Goal: Task Accomplishment & Management: Manage account settings

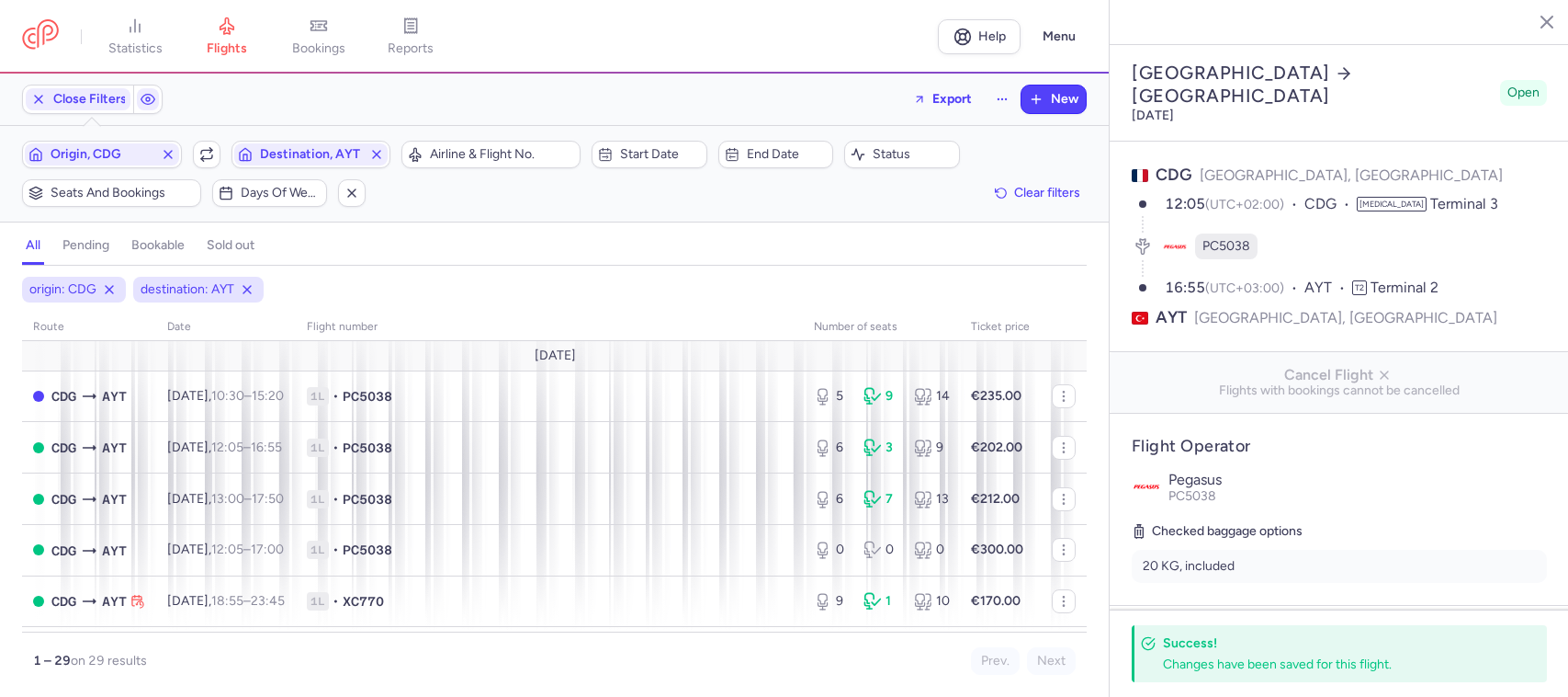
select select "days"
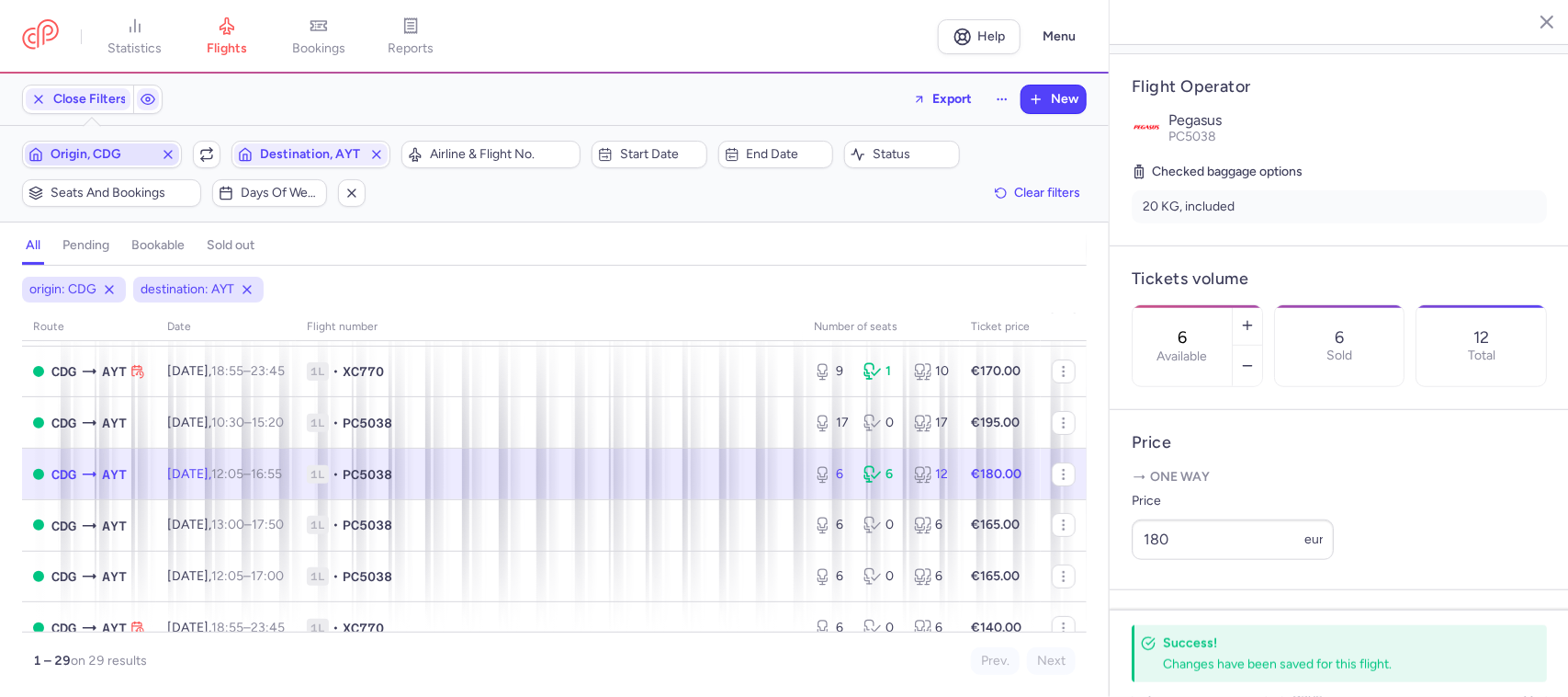
click at [110, 156] on span "Origin, CDG" at bounding box center [101, 154] width 103 height 15
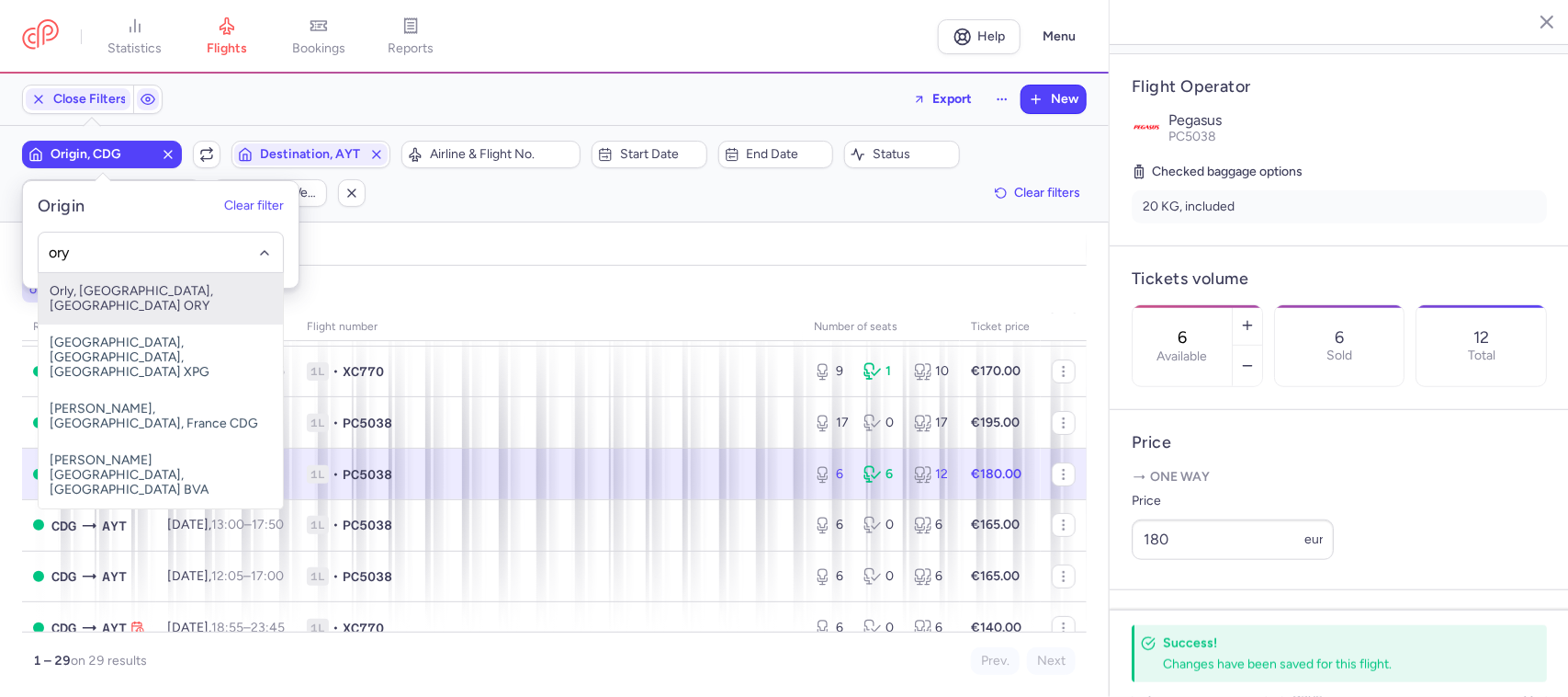
click at [159, 285] on span "Orly, [GEOGRAPHIC_DATA], [GEOGRAPHIC_DATA] ORY" at bounding box center [160, 299] width 245 height 51
type input "ory"
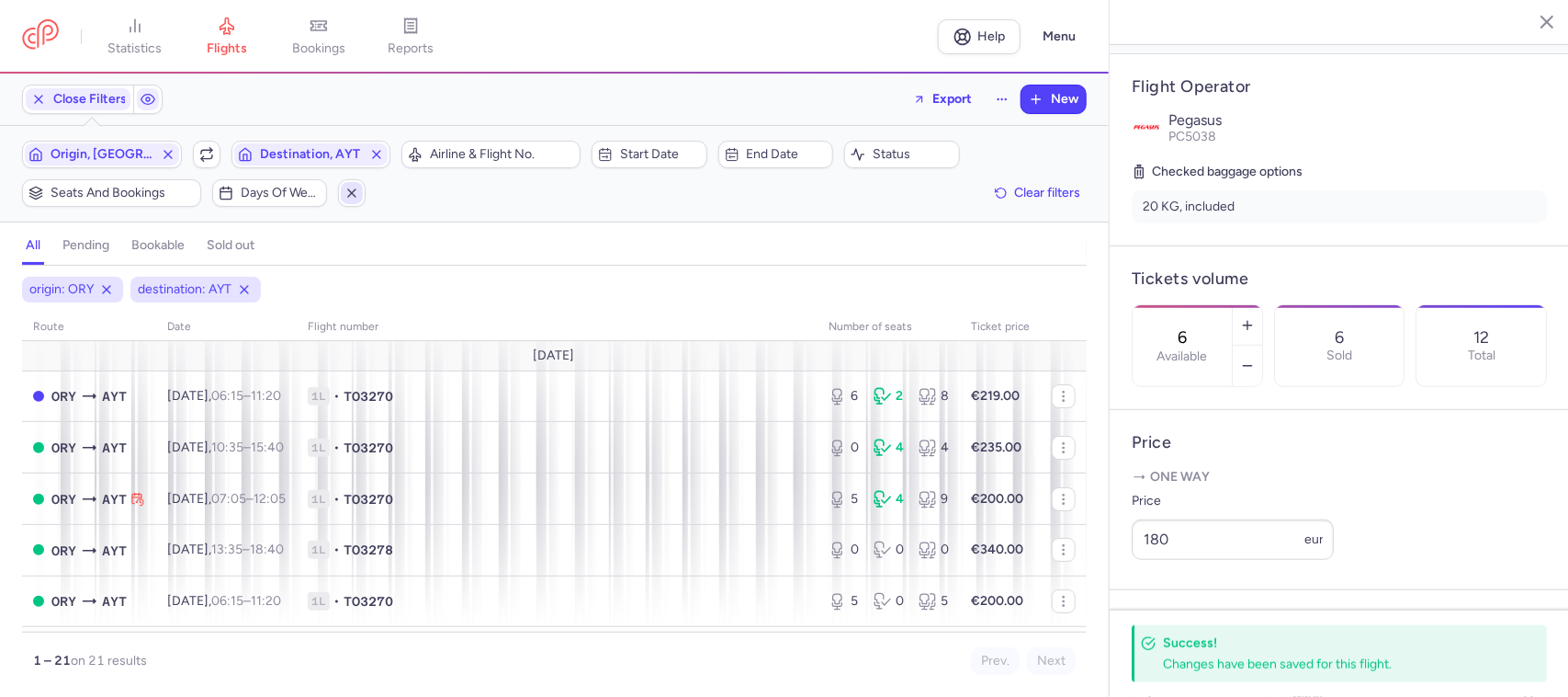
click at [354, 191] on icon "button" at bounding box center [352, 193] width 15 height 15
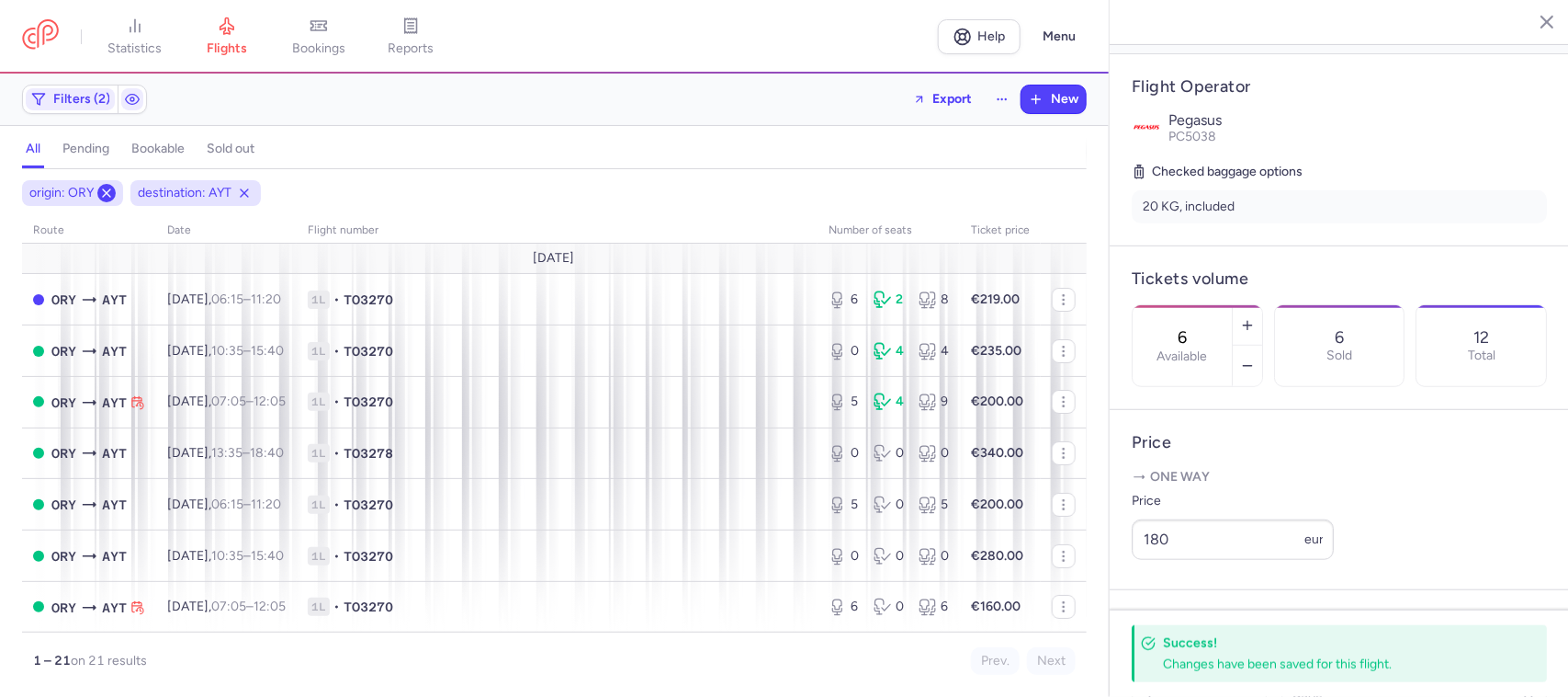
click at [112, 200] on icon at bounding box center [106, 193] width 15 height 15
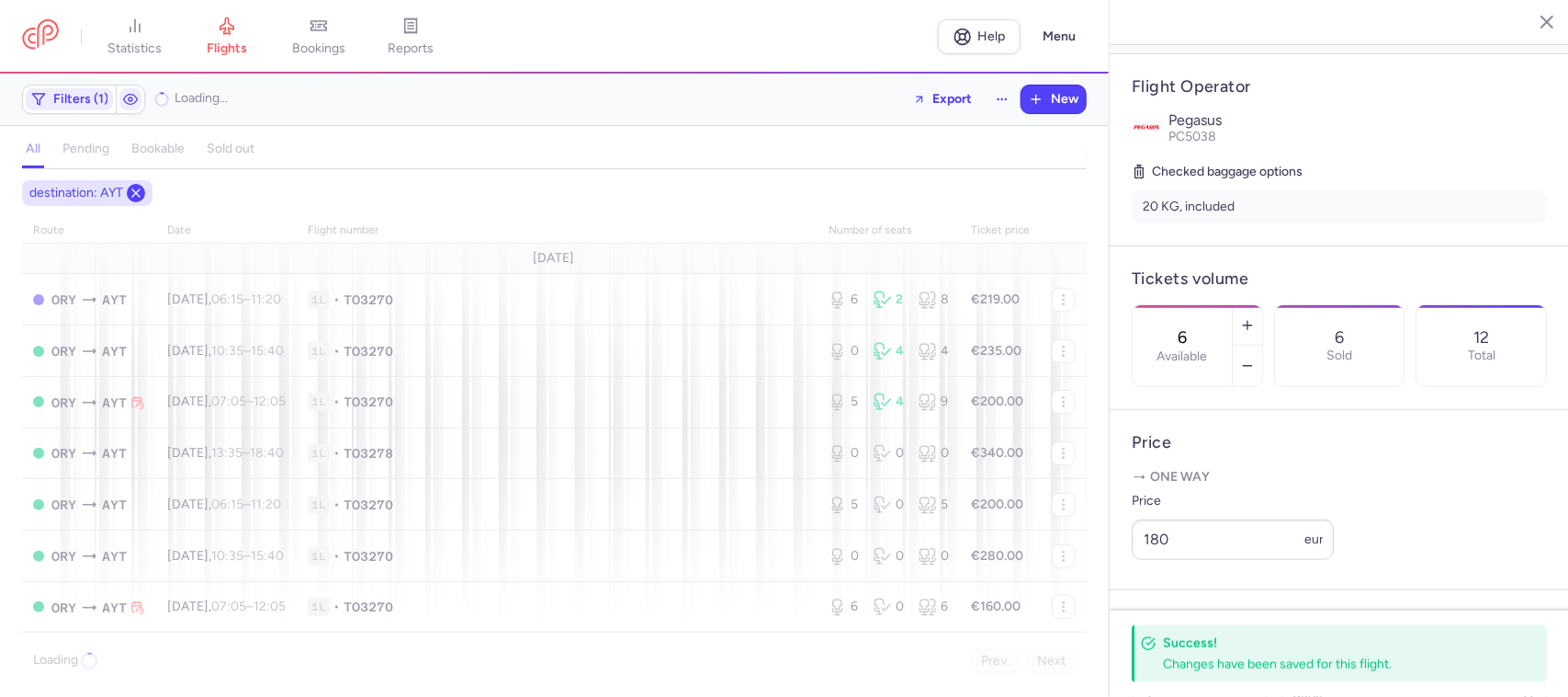
click at [135, 199] on icon at bounding box center [136, 193] width 15 height 15
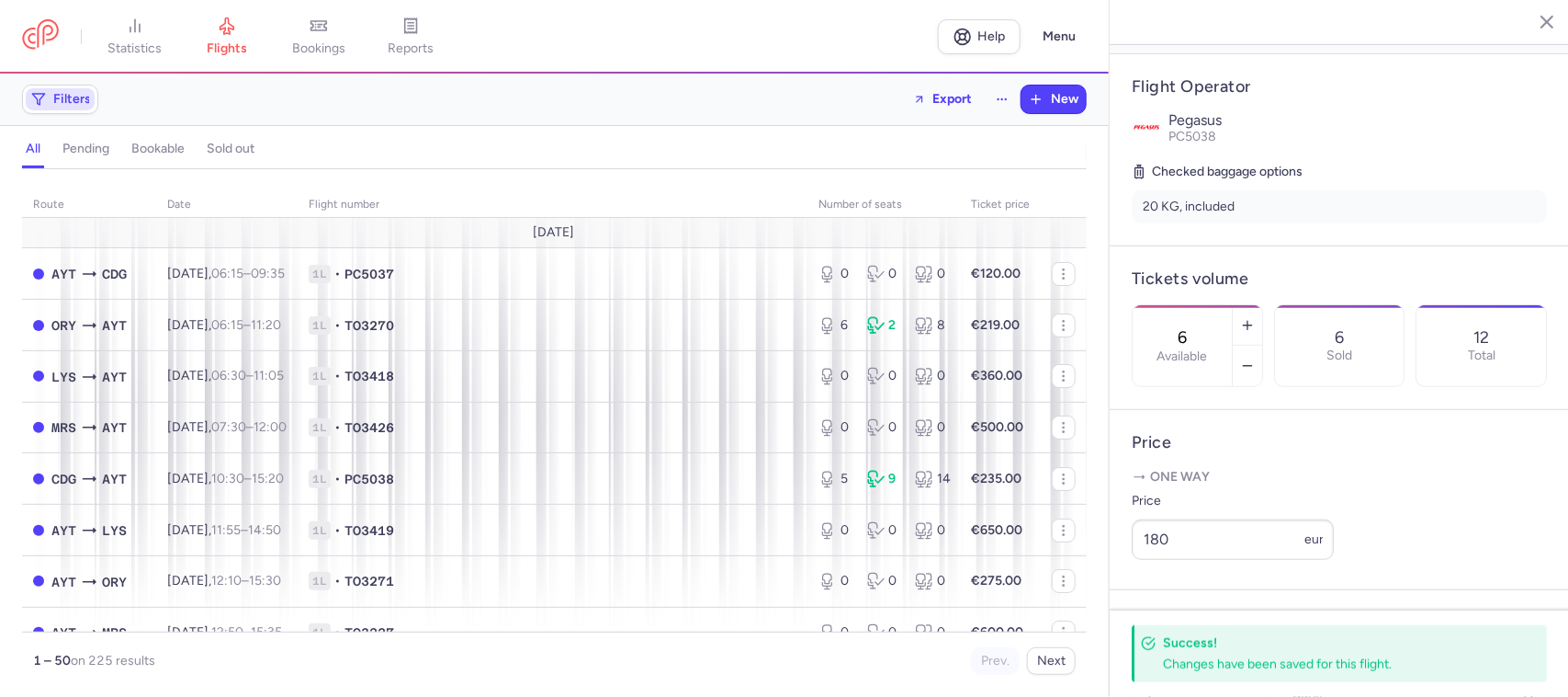
click at [77, 106] on span "Filters" at bounding box center [72, 98] width 37 height 15
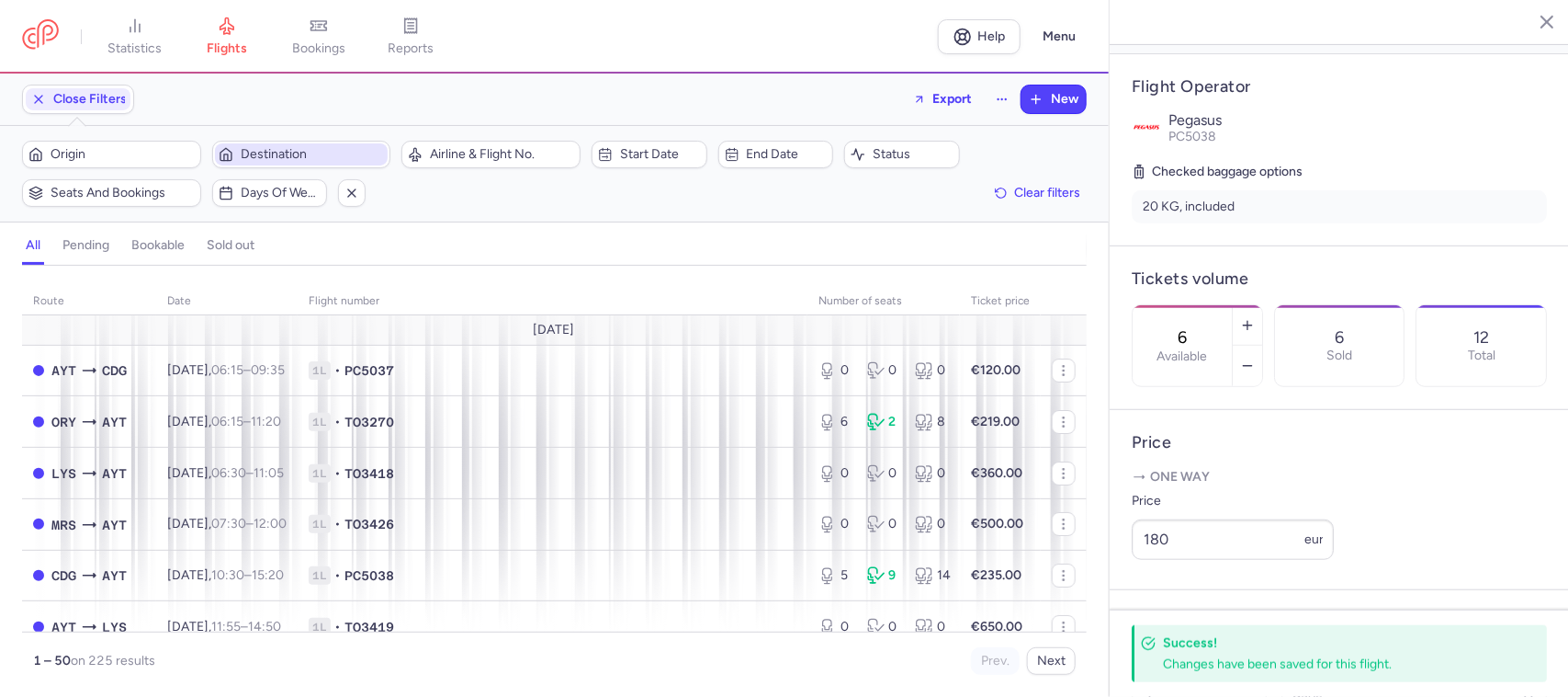
click at [267, 159] on span "Destination" at bounding box center [312, 154] width 144 height 15
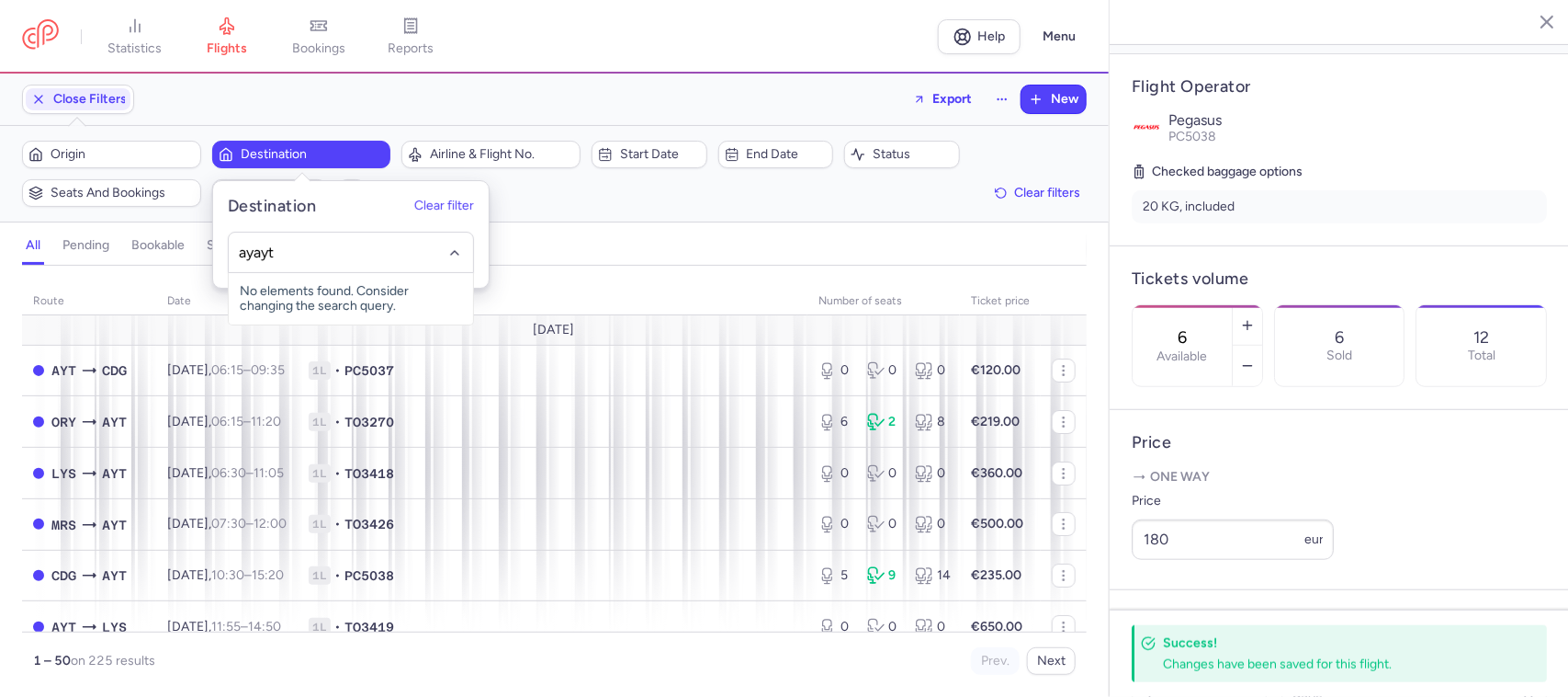
click at [305, 250] on input "ayayt" at bounding box center [350, 253] width 225 height 21
type input "ayt"
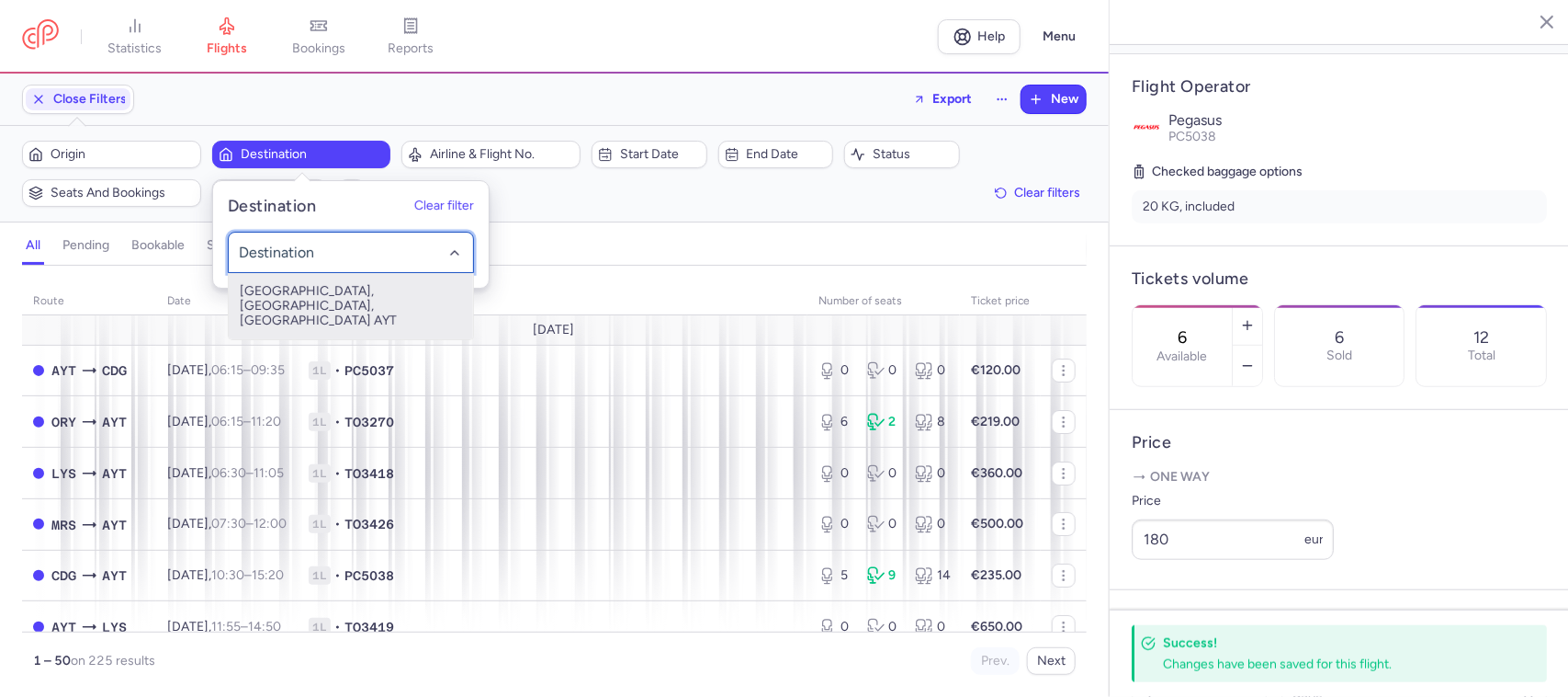
click at [309, 272] on div at bounding box center [351, 253] width 247 height 41
click at [314, 287] on span "[GEOGRAPHIC_DATA], [GEOGRAPHIC_DATA], [GEOGRAPHIC_DATA] AYT" at bounding box center [351, 306] width 245 height 66
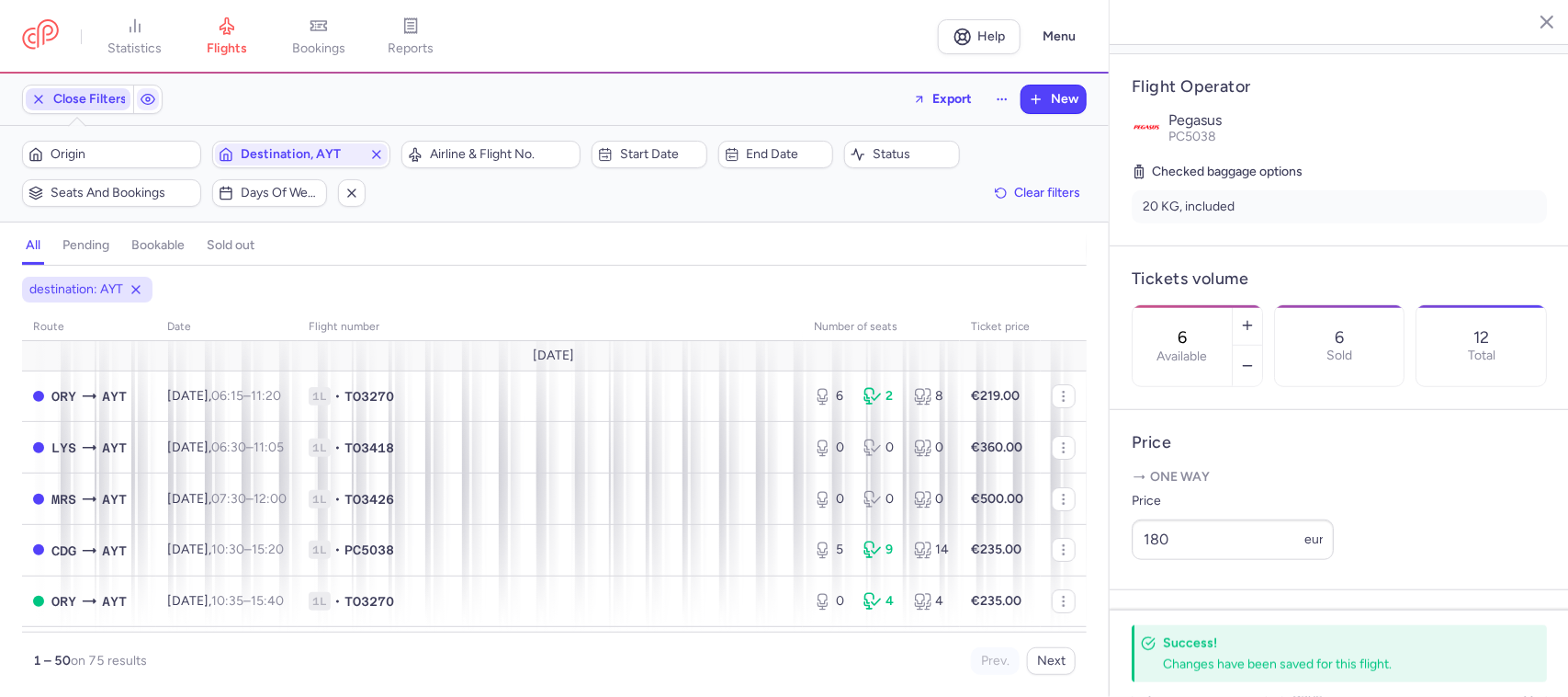
click at [101, 93] on span "Close Filters" at bounding box center [89, 98] width 74 height 15
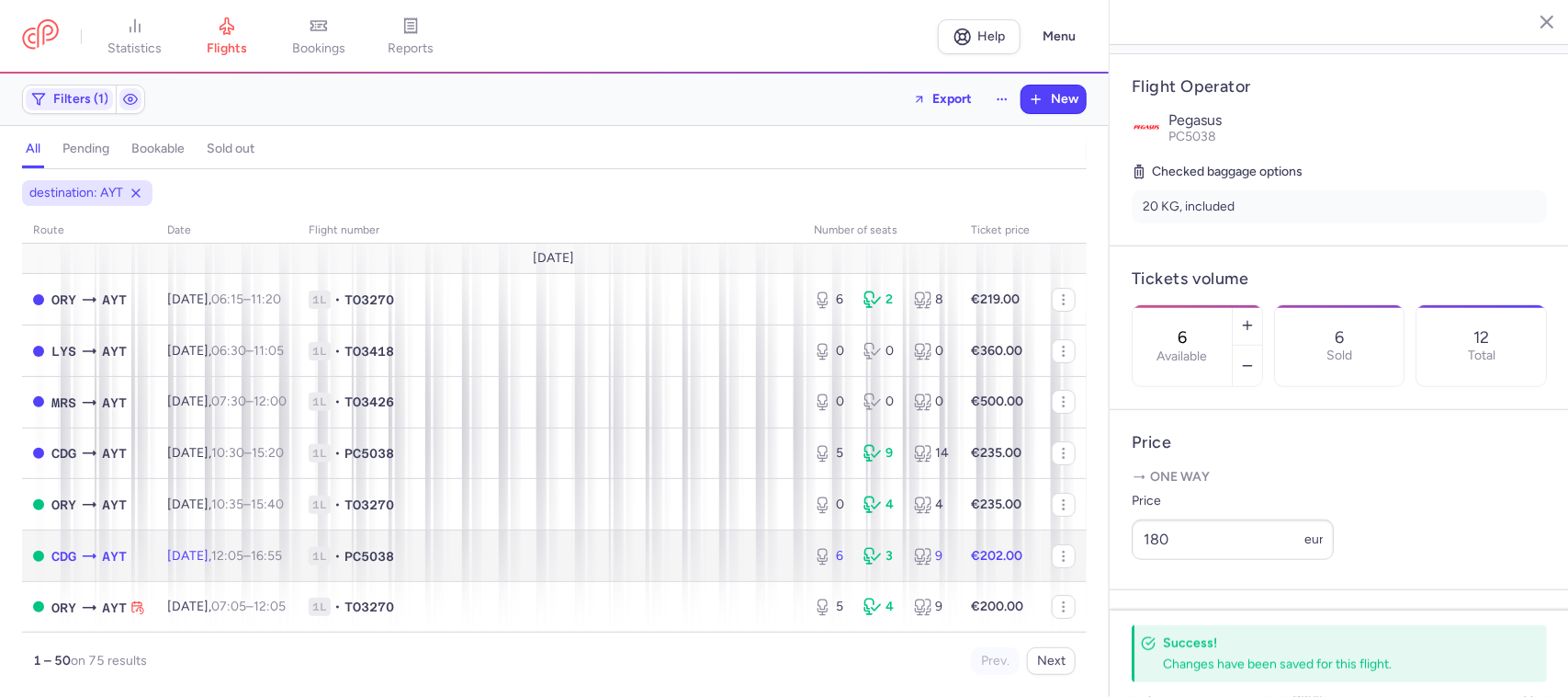
click at [482, 547] on td "1L • PC5038" at bounding box center [550, 555] width 505 height 51
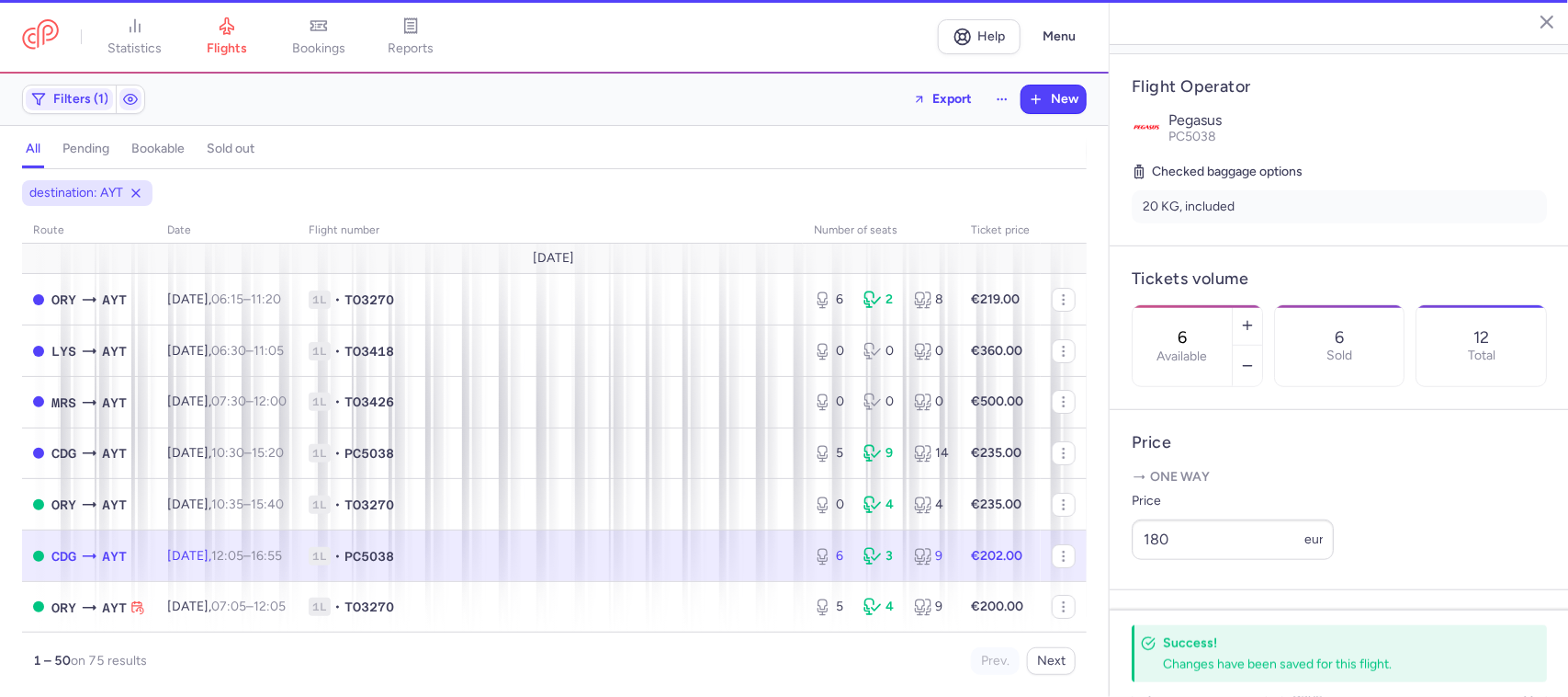
type input "13"
select select "hours"
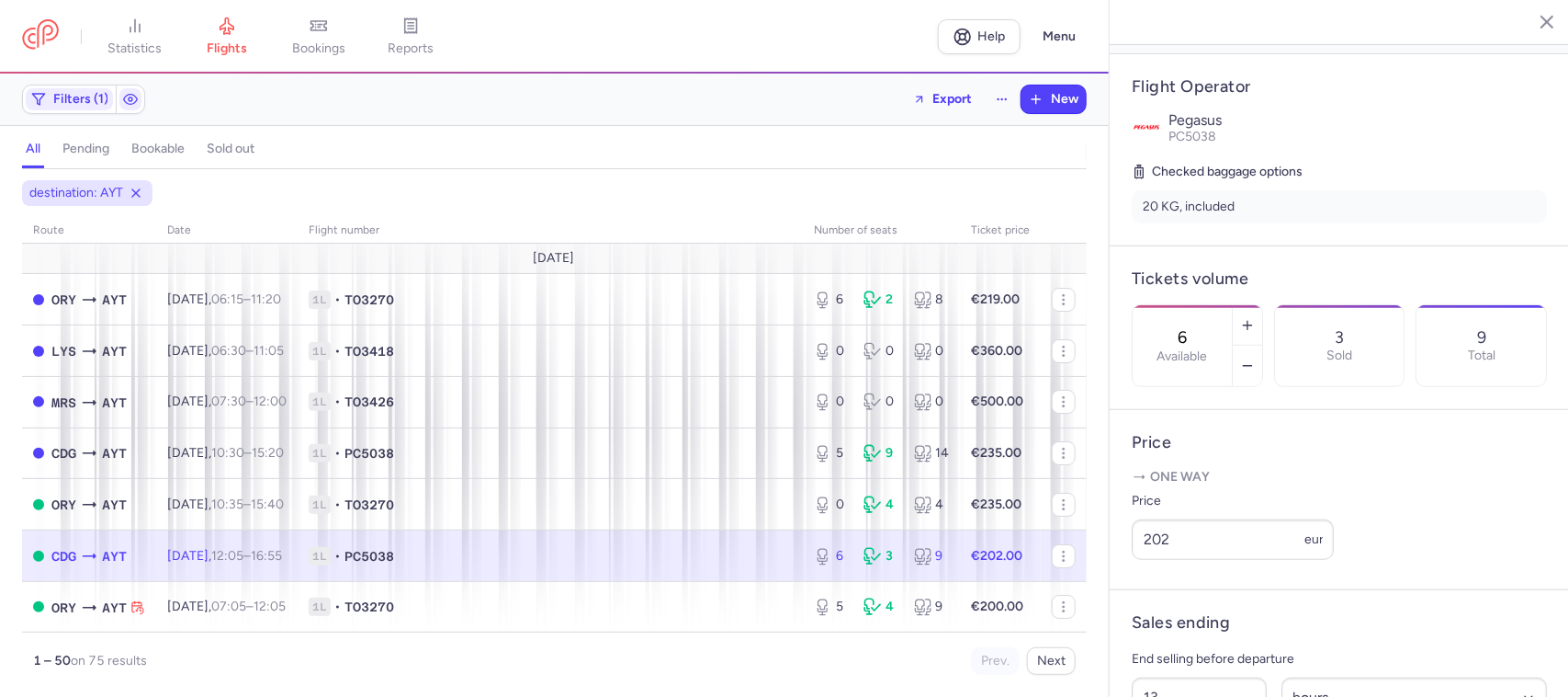
click at [171, 153] on h4 "bookable" at bounding box center [158, 148] width 53 height 17
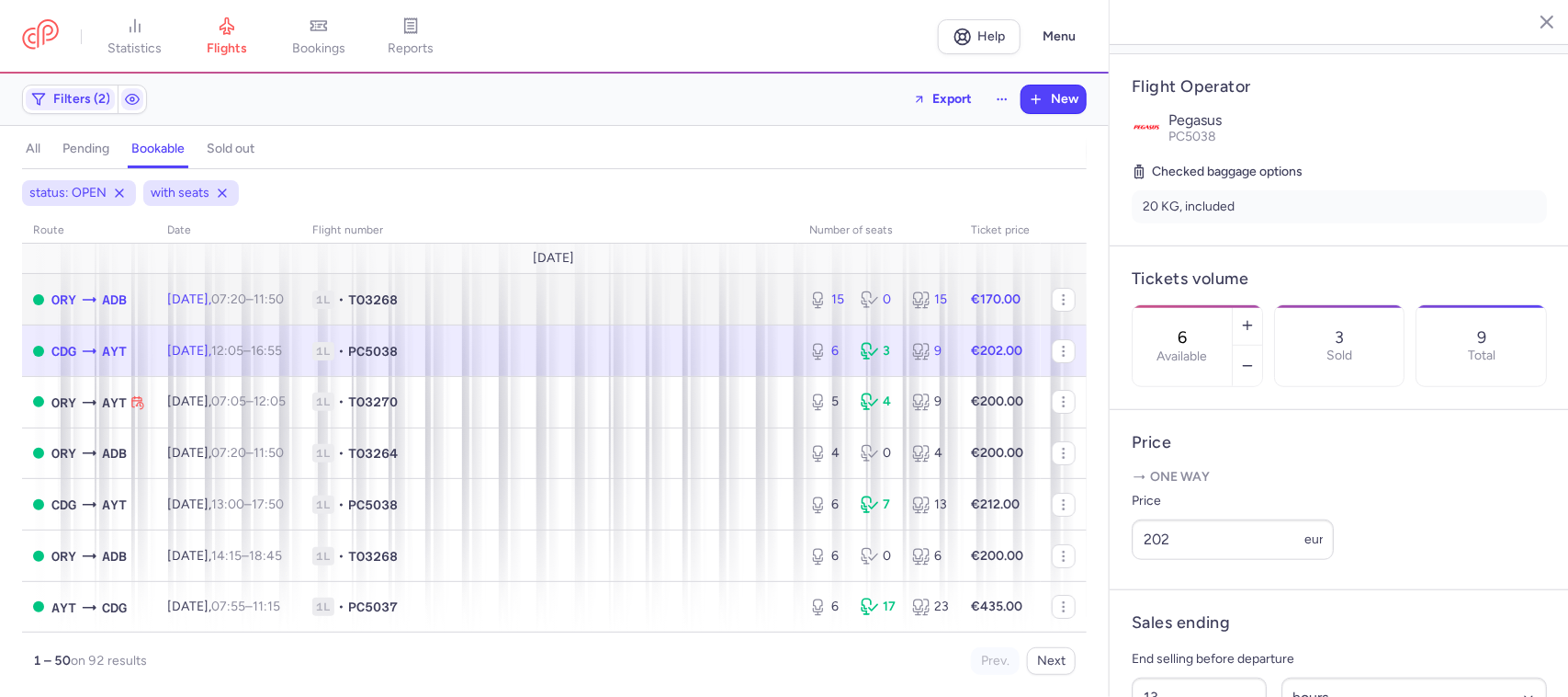
click at [225, 310] on td "[DATE] 07:20 – 11:50 +0" at bounding box center [229, 300] width 145 height 51
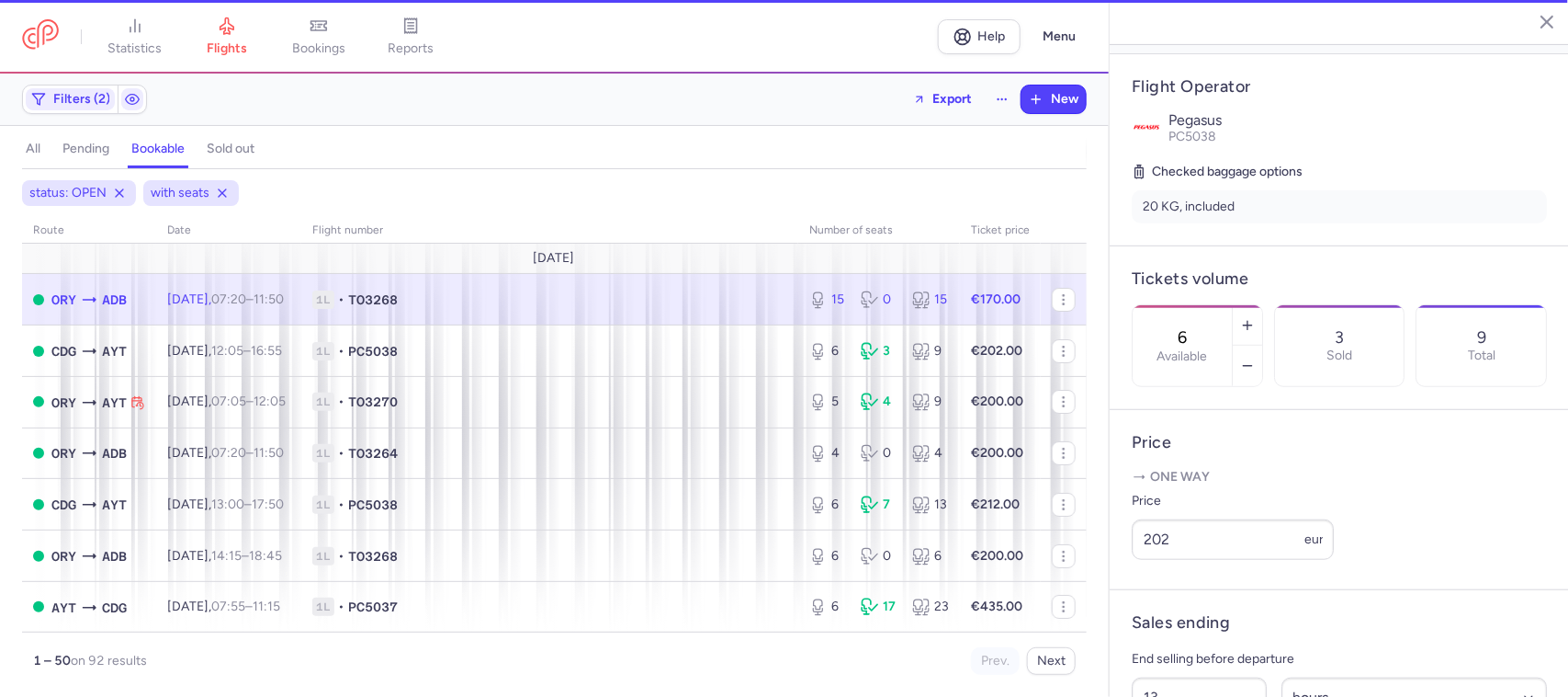
type input "15"
type input "8"
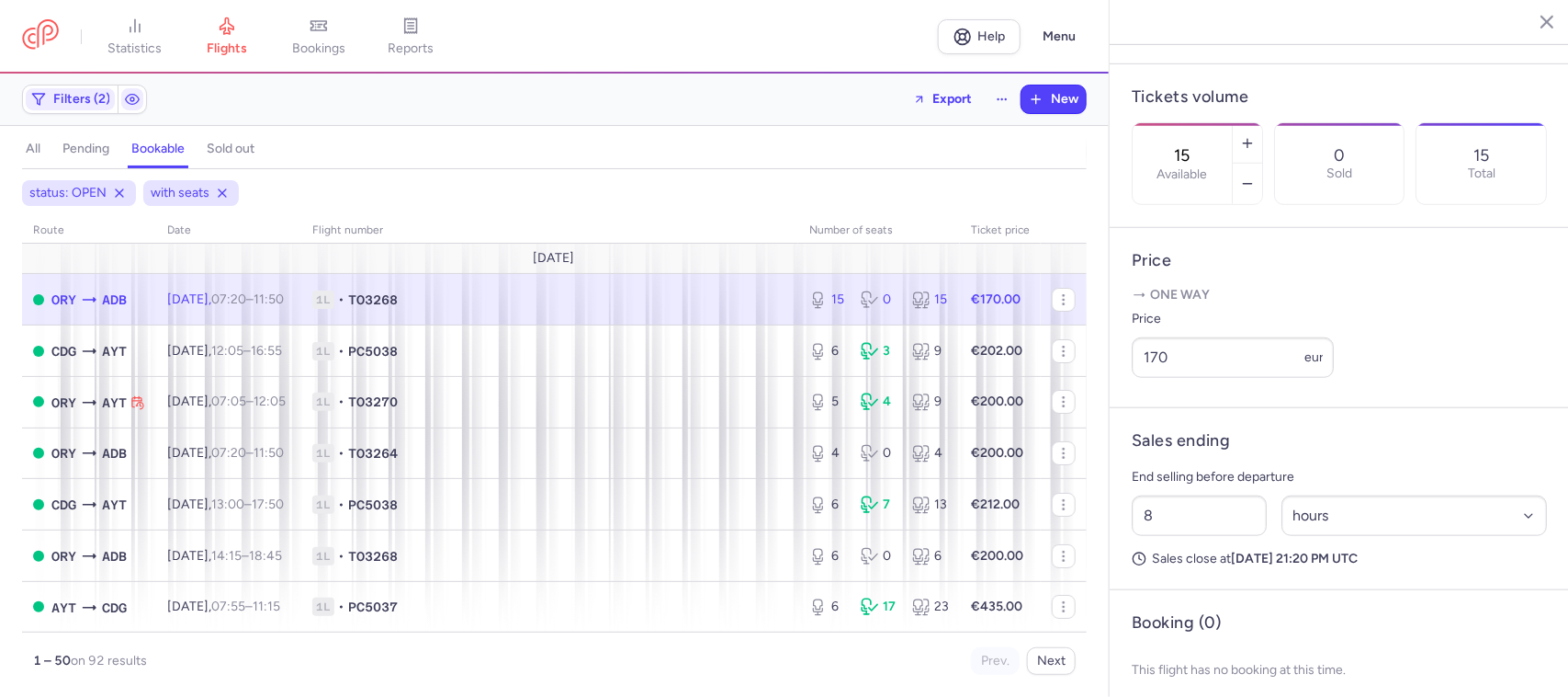
scroll to position [572, 0]
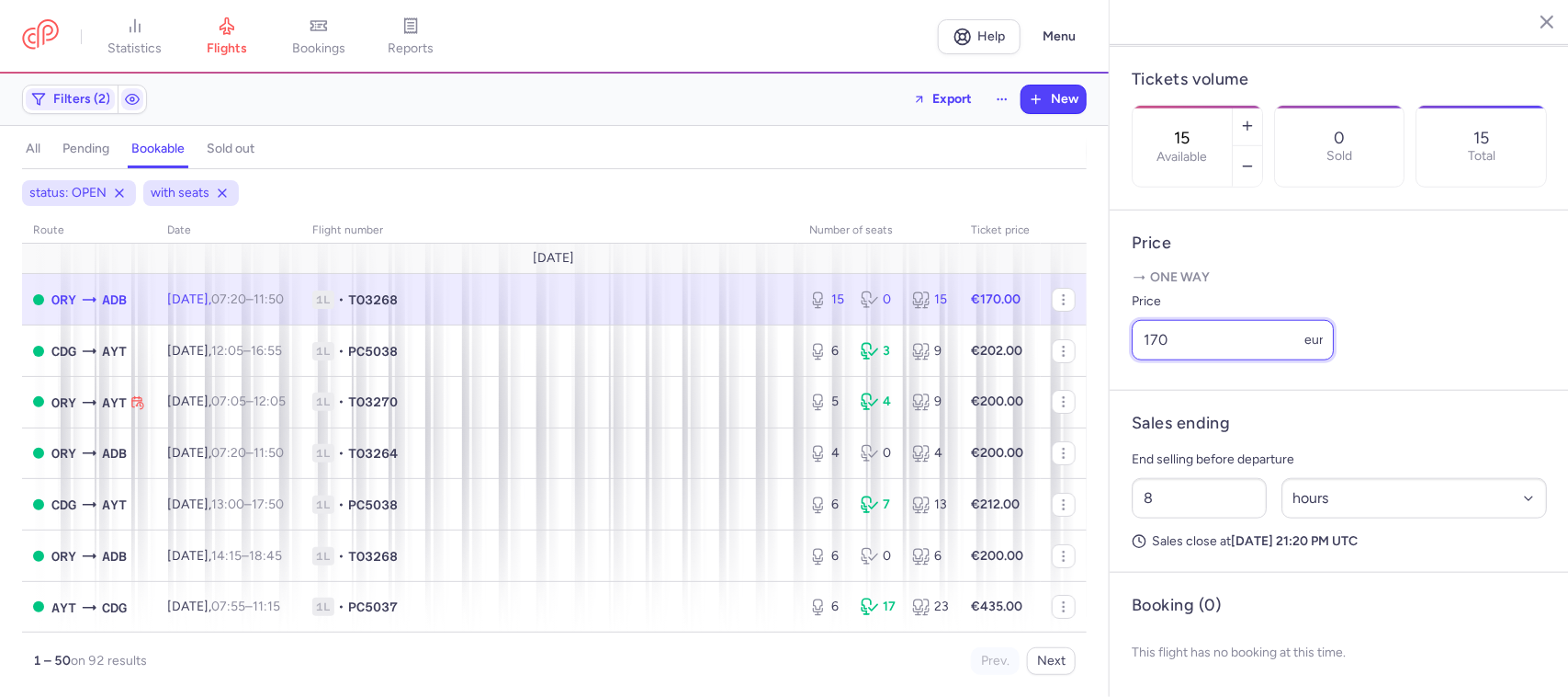
drag, startPoint x: 1190, startPoint y: 351, endPoint x: 1137, endPoint y: 346, distance: 53.2
click at [1137, 346] on input "170" at bounding box center [1233, 339] width 202 height 40
drag, startPoint x: 1185, startPoint y: 336, endPoint x: 1133, endPoint y: 332, distance: 52.2
click at [1133, 333] on input "170" at bounding box center [1233, 339] width 202 height 40
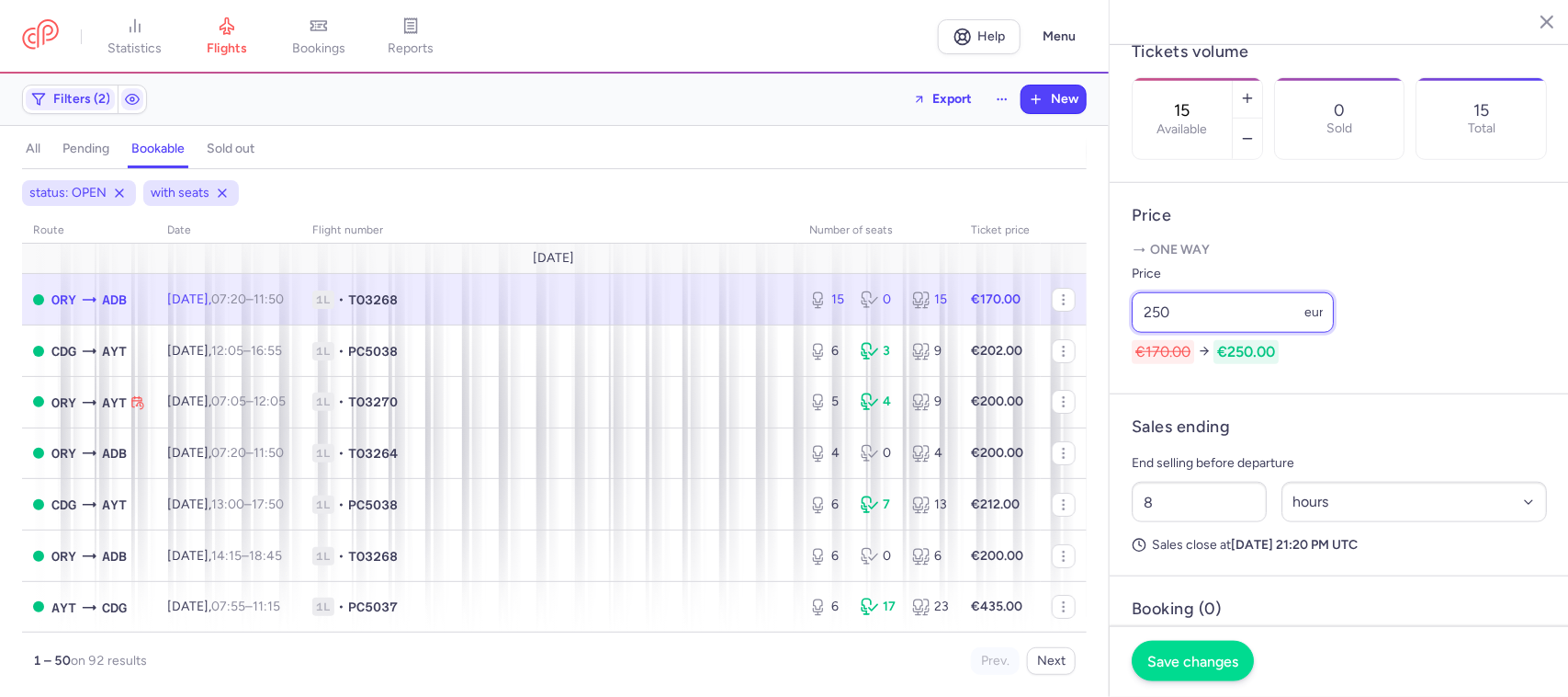
type input "250"
click at [1186, 654] on span "Save changes" at bounding box center [1193, 661] width 91 height 17
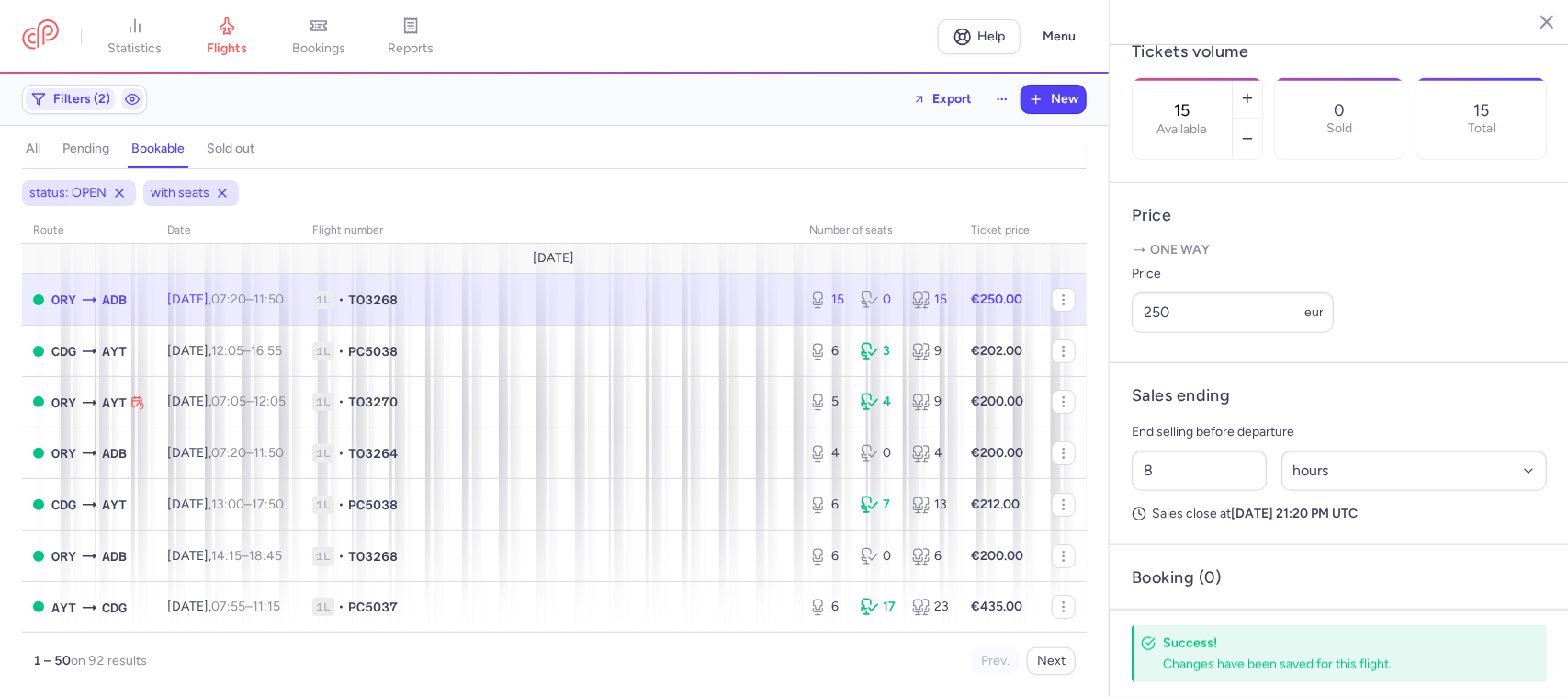
click at [398, 299] on span "TO3268" at bounding box center [372, 299] width 49 height 19
click at [1255, 132] on icon "button" at bounding box center [1247, 139] width 15 height 15
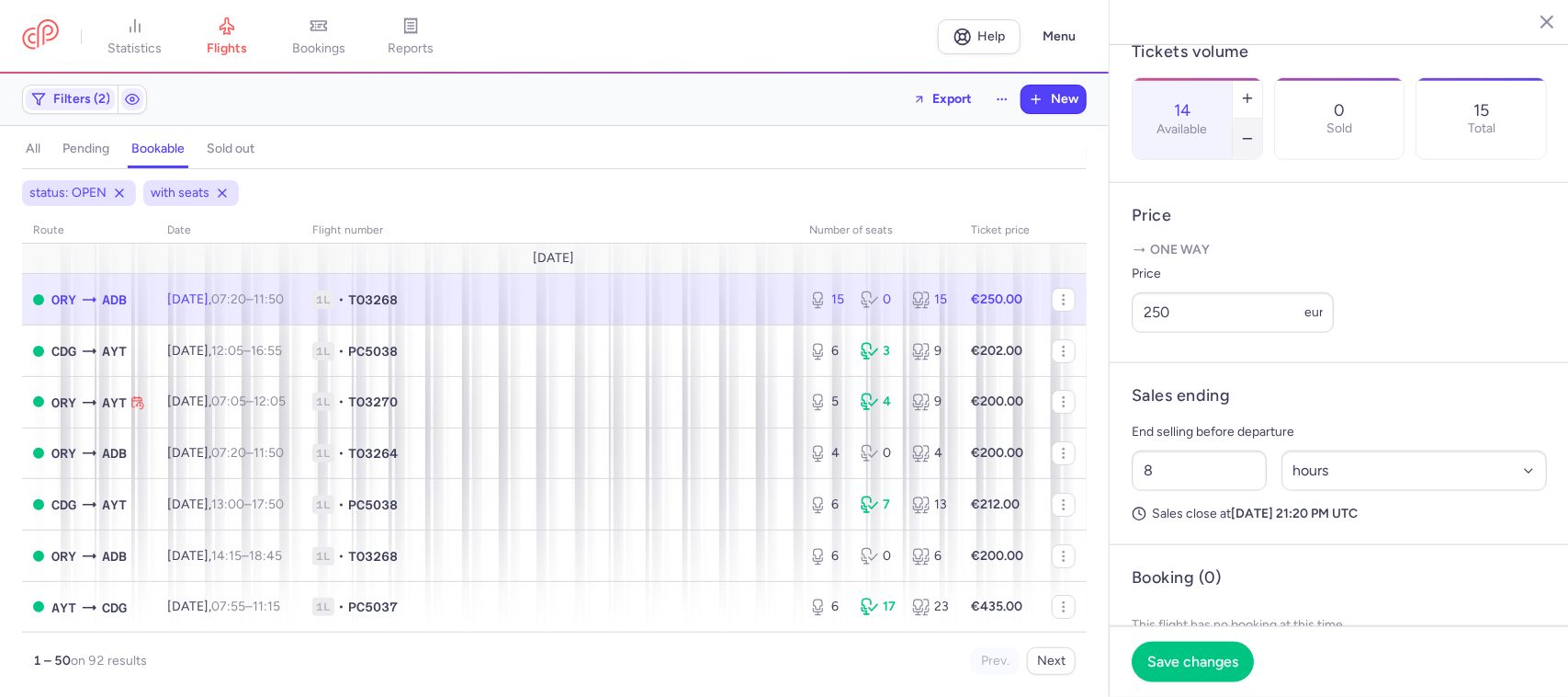
click at [1255, 132] on icon "button" at bounding box center [1247, 139] width 15 height 15
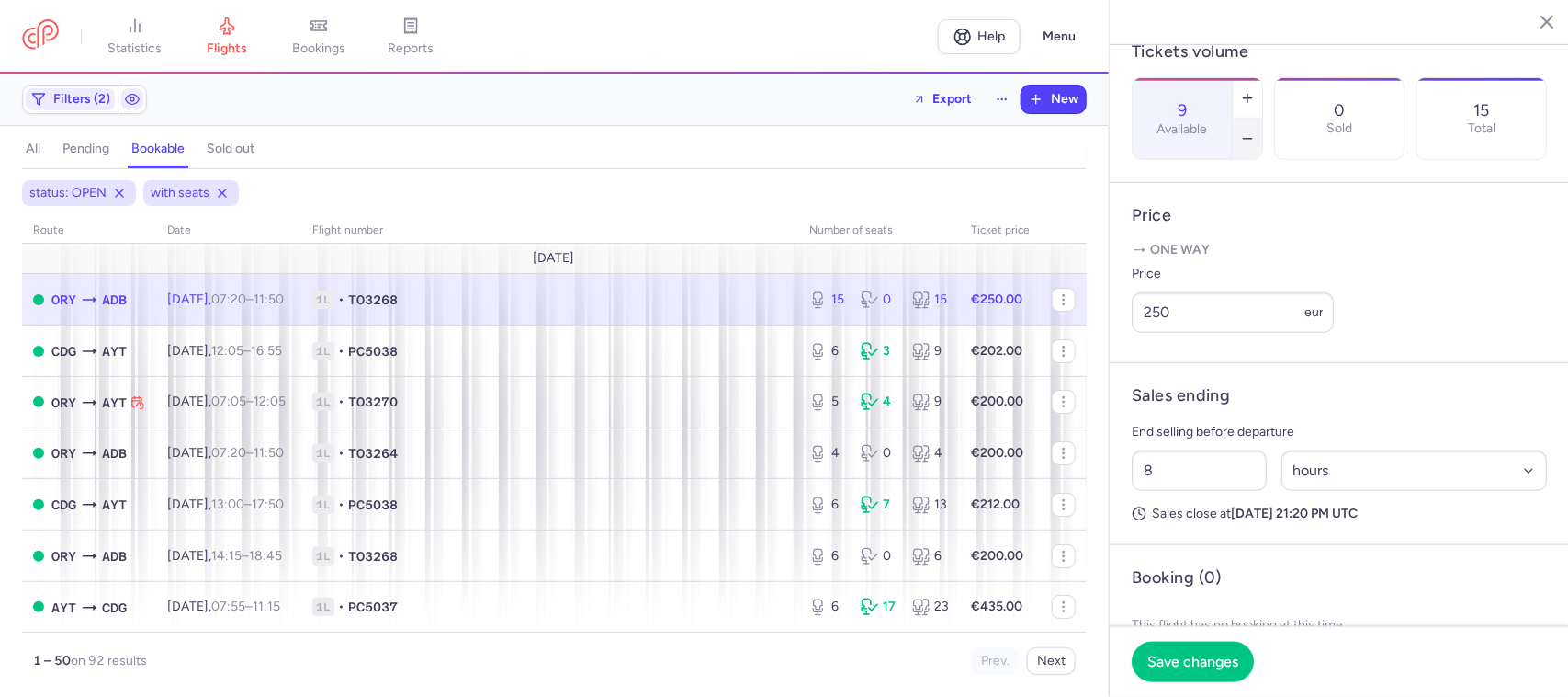
click at [1255, 132] on icon "button" at bounding box center [1247, 139] width 15 height 15
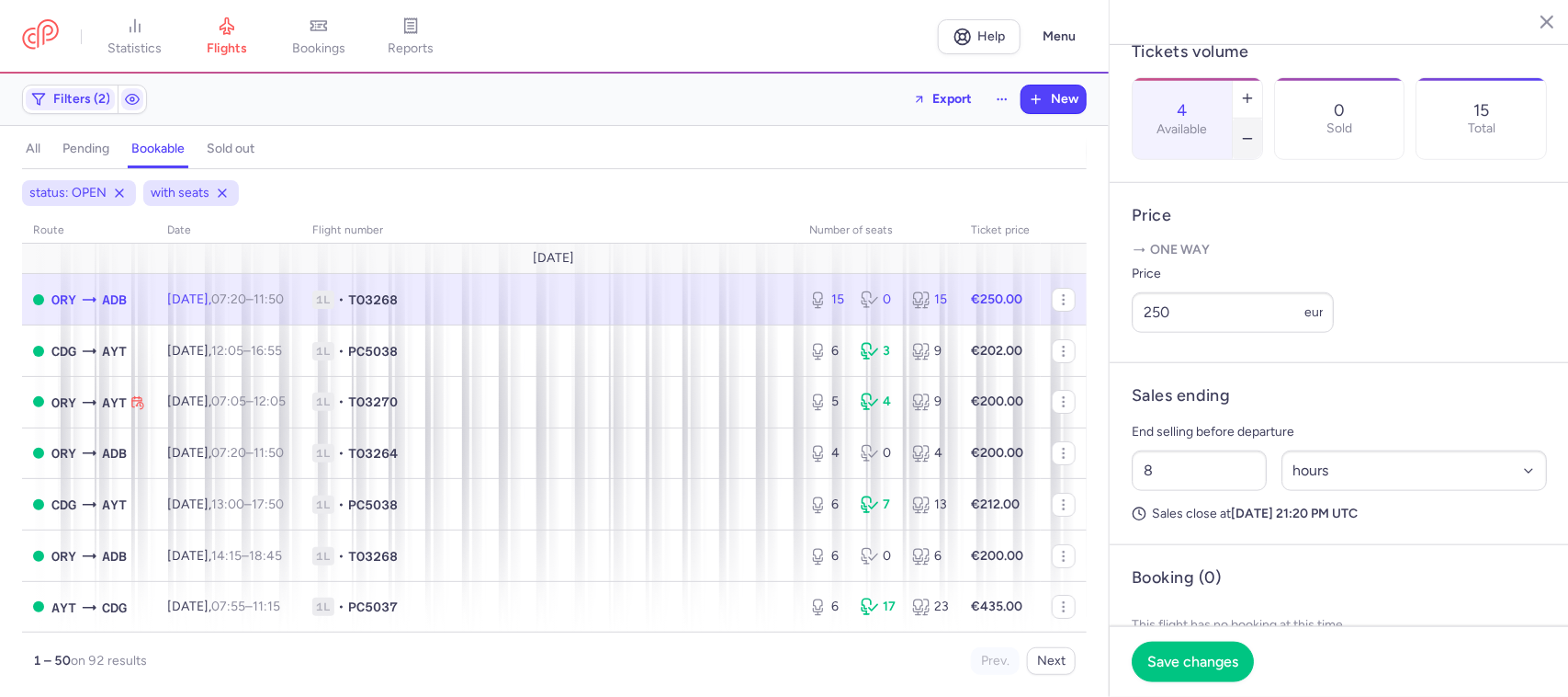
click at [1255, 132] on icon "button" at bounding box center [1247, 139] width 15 height 15
type input "0"
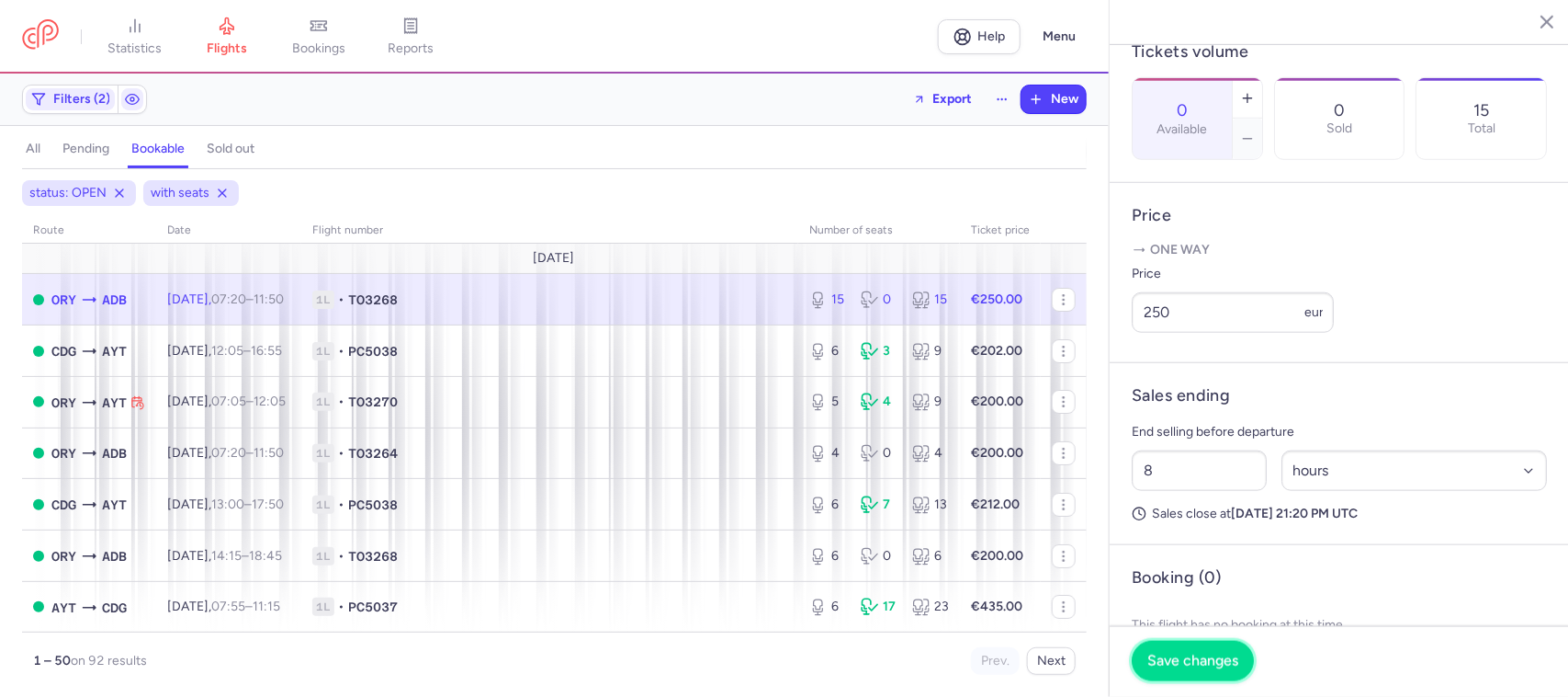
click at [1222, 655] on span "Save changes" at bounding box center [1193, 661] width 91 height 17
